Goal: Transaction & Acquisition: Purchase product/service

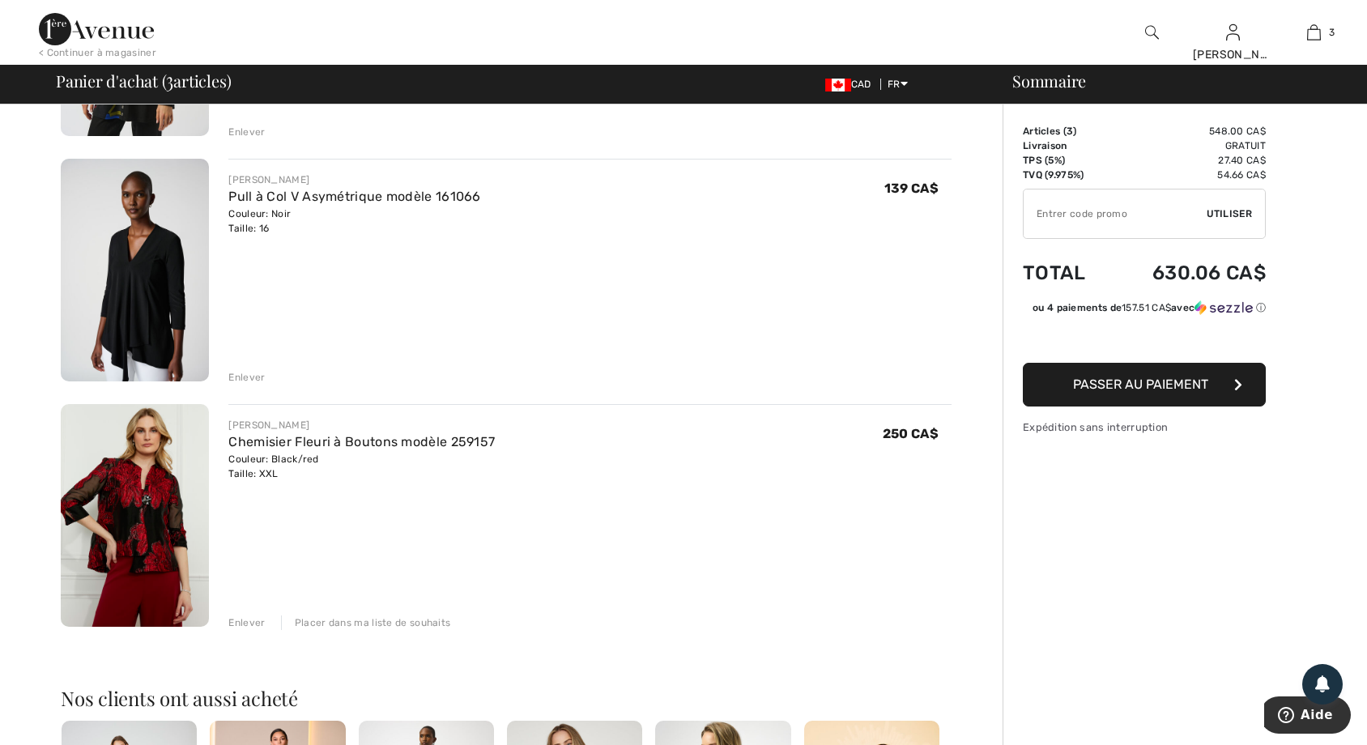
click at [147, 508] on img at bounding box center [135, 515] width 148 height 223
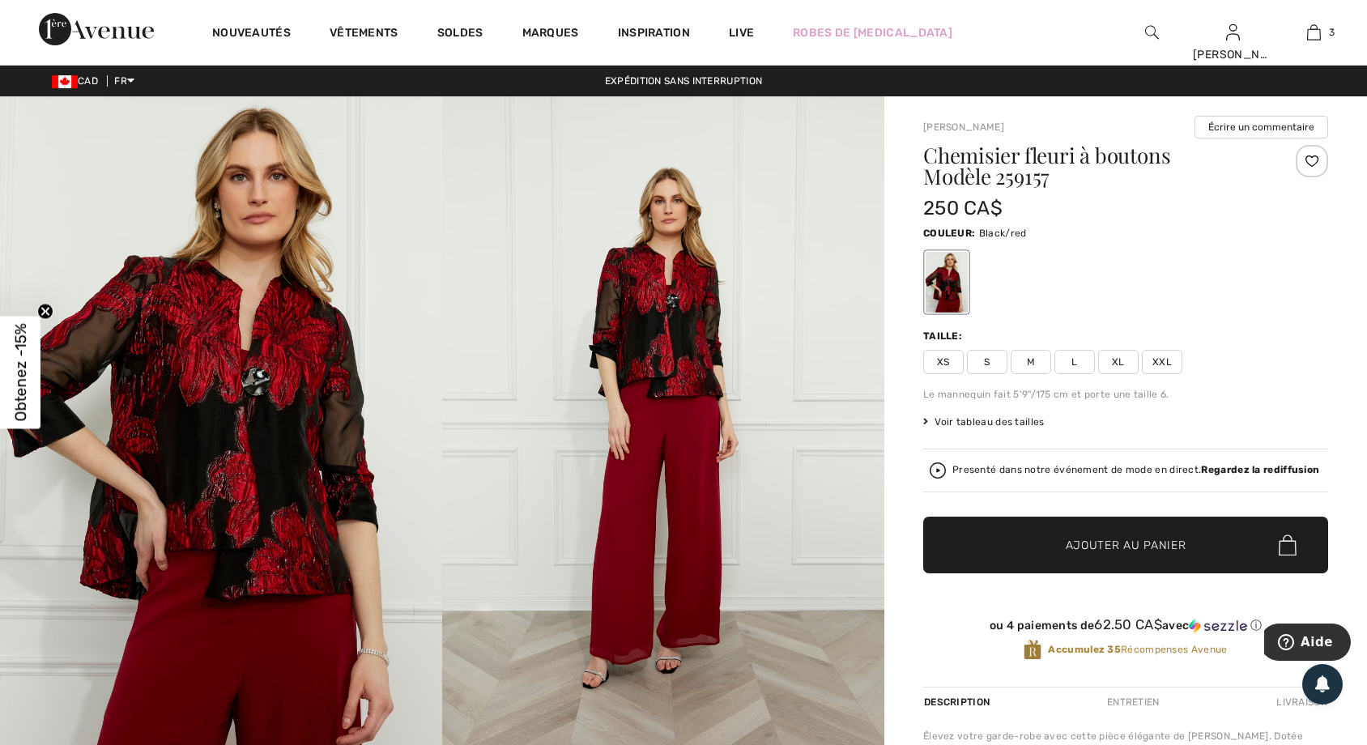
click at [254, 388] on img at bounding box center [221, 427] width 442 height 663
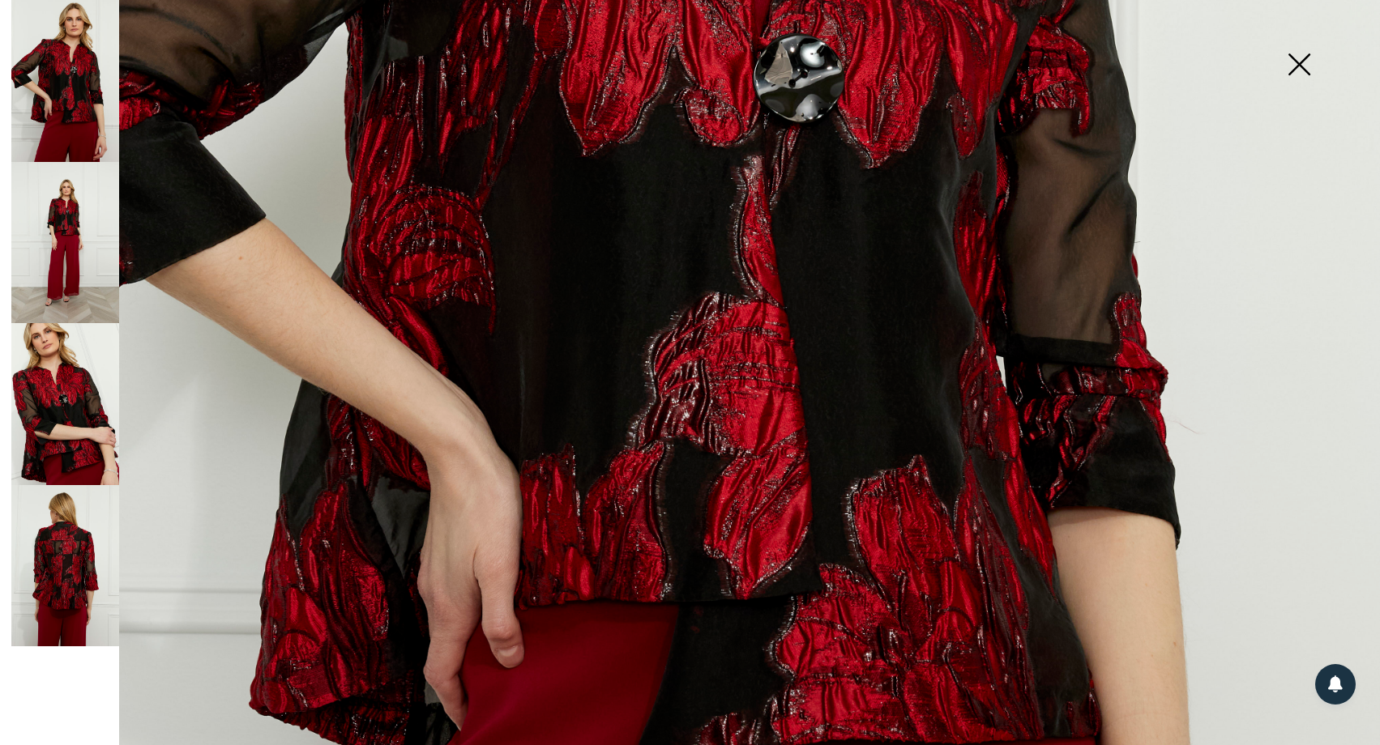
scroll to position [810, 0]
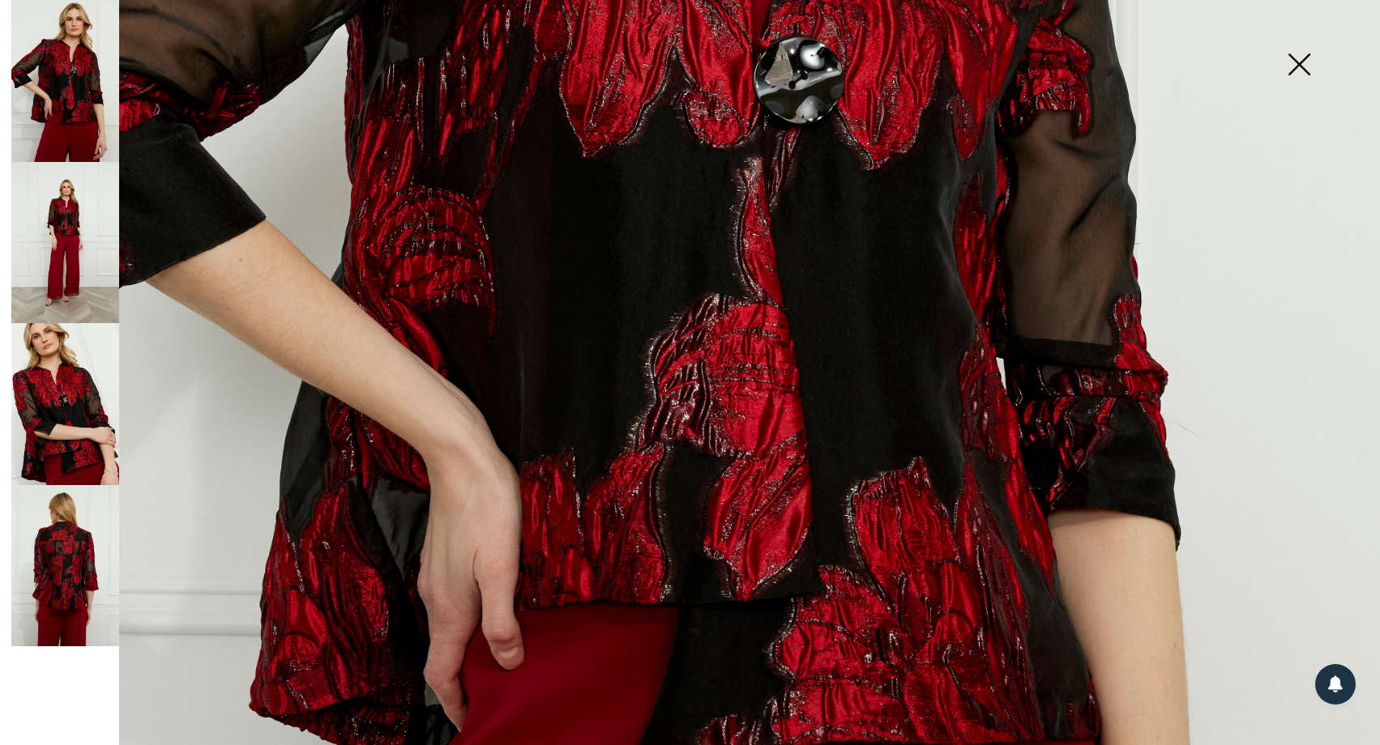
click at [56, 409] on img at bounding box center [65, 404] width 108 height 162
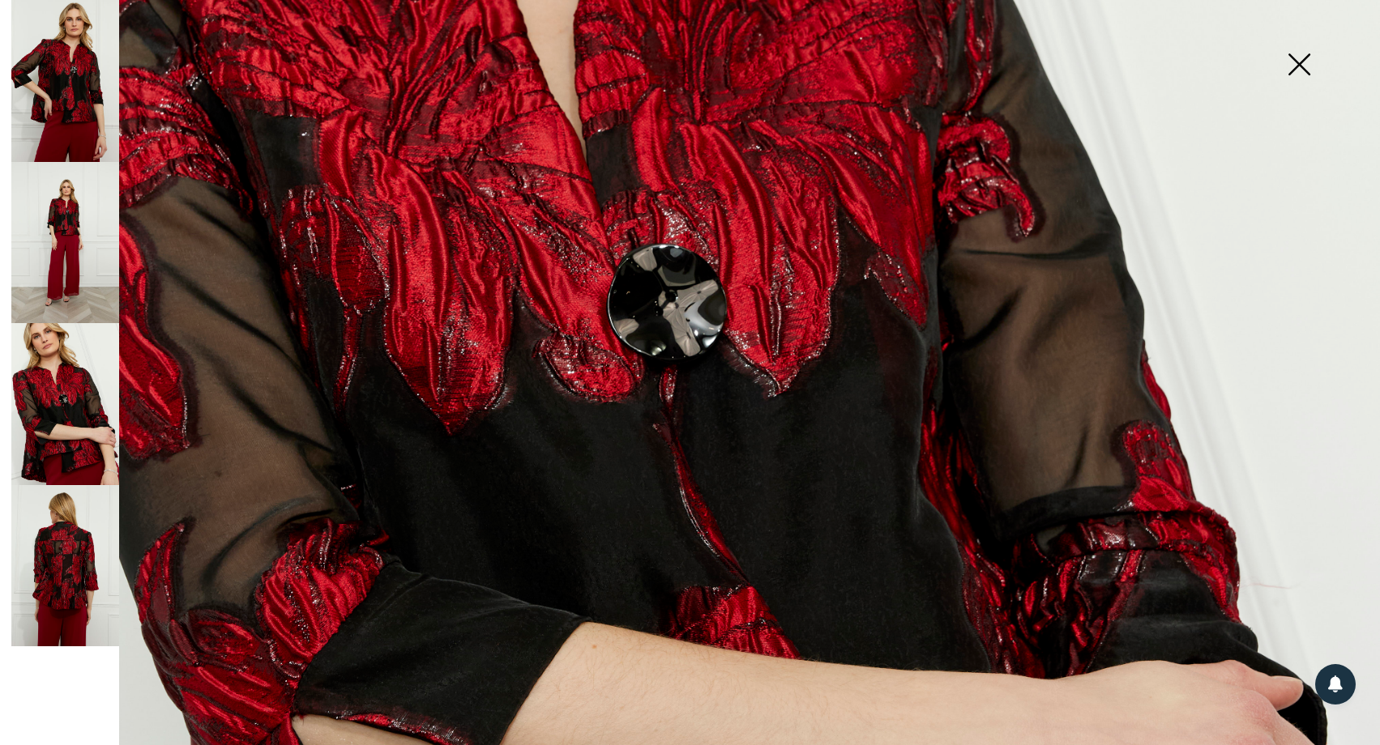
scroll to position [658, 0]
